Goal: Task Accomplishment & Management: Manage account settings

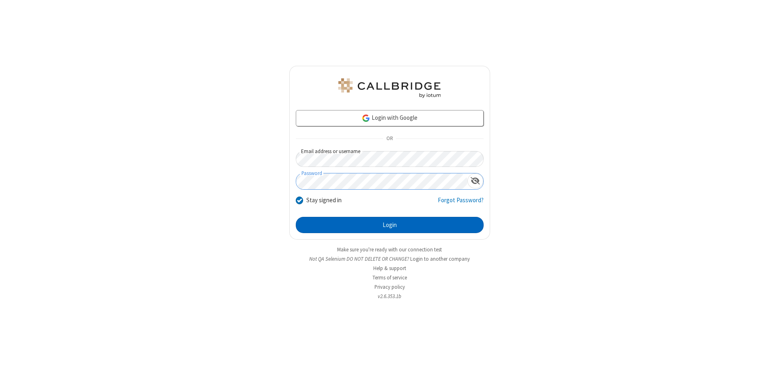
click at [389, 225] on button "Login" at bounding box center [390, 225] width 188 height 16
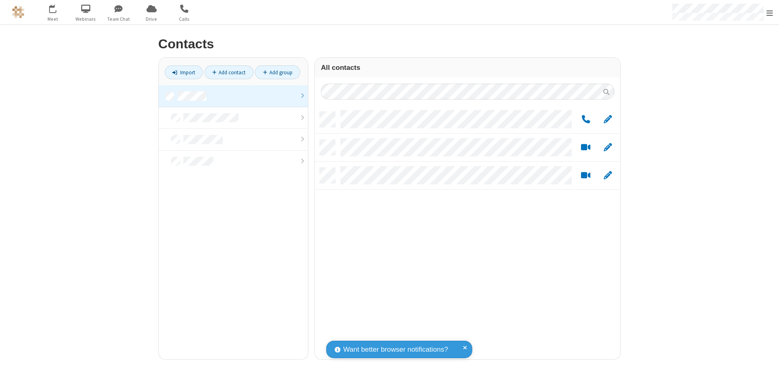
click at [233, 96] on link at bounding box center [233, 96] width 149 height 22
click at [608, 119] on span "Edit" at bounding box center [608, 119] width 8 height 10
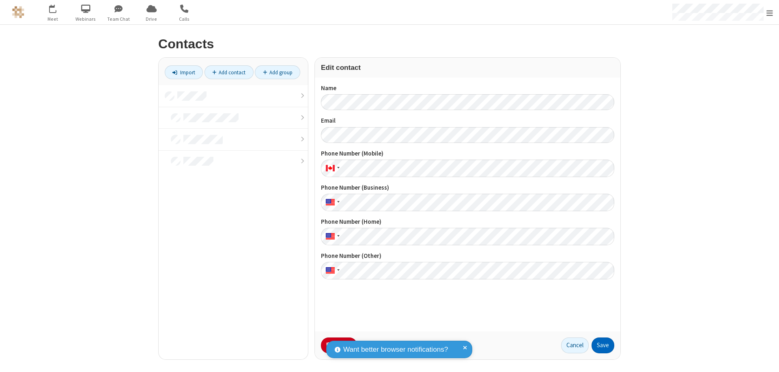
click at [603, 345] on button "Save" at bounding box center [603, 345] width 23 height 16
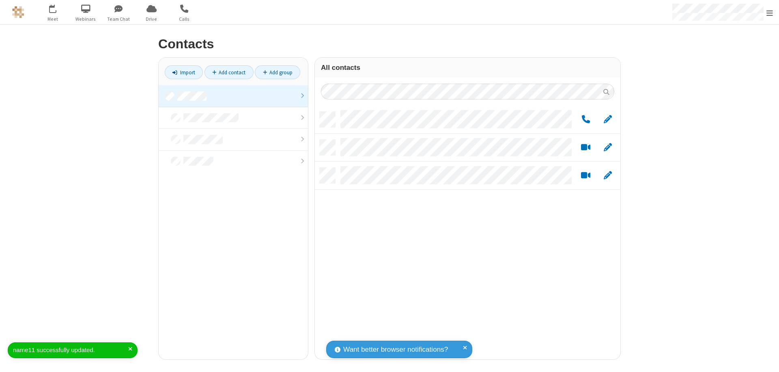
scroll to position [247, 299]
